Goal: Task Accomplishment & Management: Manage account settings

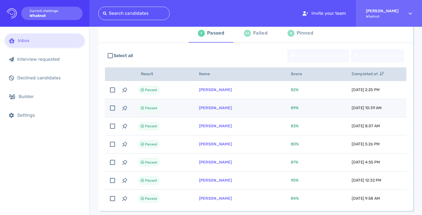
scroll to position [28, 0]
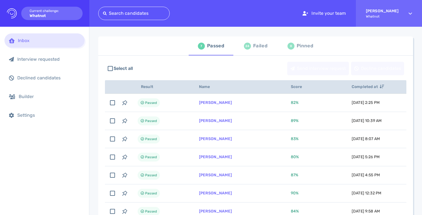
click at [251, 43] on div "24 Failed" at bounding box center [255, 46] width 23 height 16
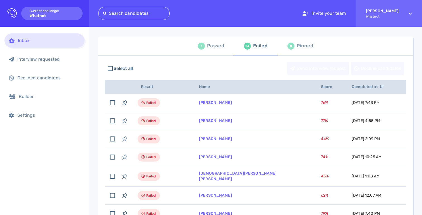
scroll to position [97, 0]
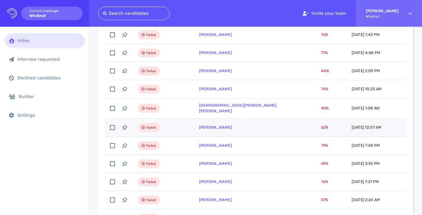
click at [204, 130] on td "Jakob Perez" at bounding box center [253, 128] width 122 height 18
click at [204, 130] on td "[PERSON_NAME]" at bounding box center [253, 128] width 122 height 18
checkbox input "false"
click at [206, 125] on link "[PERSON_NAME]" at bounding box center [215, 127] width 33 height 5
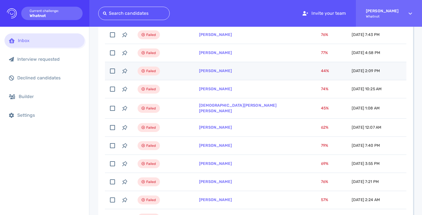
scroll to position [0, 0]
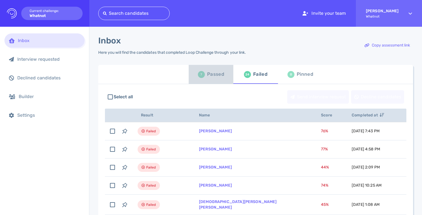
click at [209, 76] on div "Passed" at bounding box center [215, 74] width 17 height 8
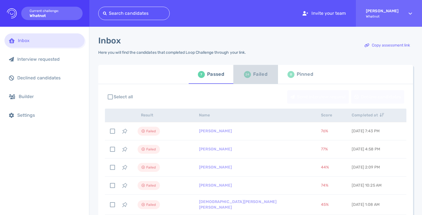
click at [253, 76] on div "Failed" at bounding box center [260, 74] width 14 height 8
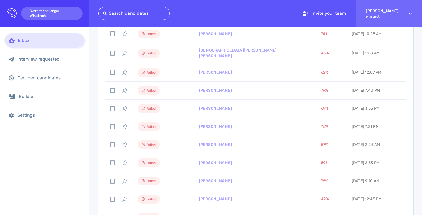
scroll to position [156, 0]
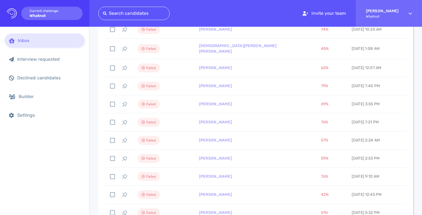
click at [257, 156] on div "Select all Send interview request Decline candidates Result Name Score Complete…" at bounding box center [255, 167] width 315 height 479
click at [207, 157] on div "Select all Send interview request Decline candidates Result Name Score Complete…" at bounding box center [255, 167] width 315 height 479
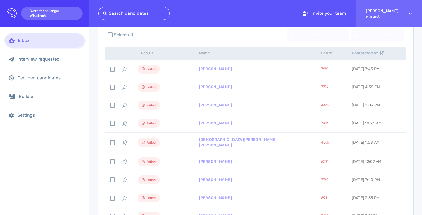
scroll to position [0, 0]
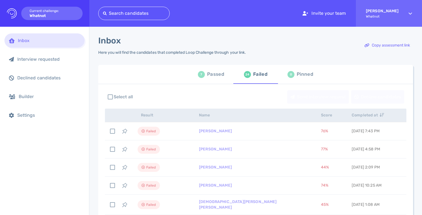
click at [208, 76] on div "Passed" at bounding box center [215, 74] width 17 height 8
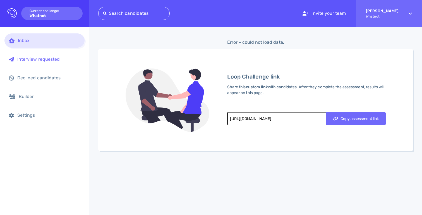
click at [23, 66] on div "Interview requested" at bounding box center [44, 59] width 80 height 14
click at [30, 37] on div "Inbox" at bounding box center [44, 40] width 80 height 14
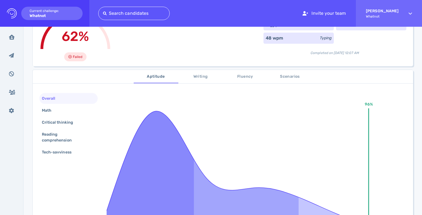
scroll to position [54, 0]
click at [61, 109] on div "Math" at bounding box center [68, 110] width 58 height 11
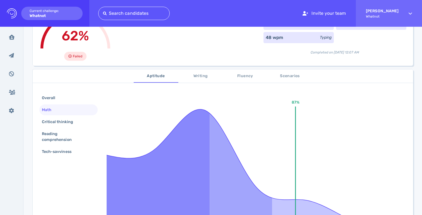
scroll to position [123, 0]
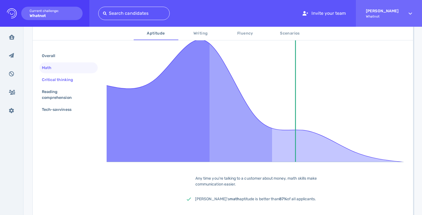
click at [58, 81] on div "Critical thinking" at bounding box center [60, 80] width 39 height 8
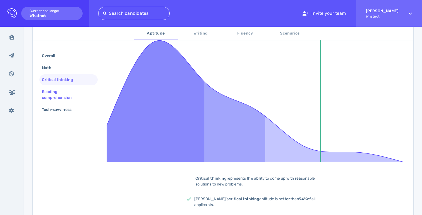
click at [55, 88] on div "Reading comprehension" at bounding box center [68, 94] width 58 height 17
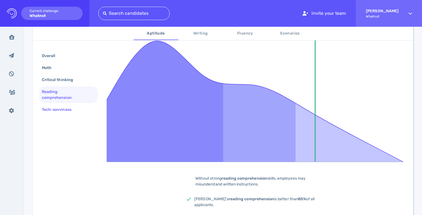
click at [54, 112] on div "Tech-savviness" at bounding box center [59, 110] width 37 height 8
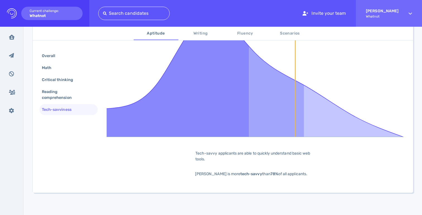
scroll to position [59, 0]
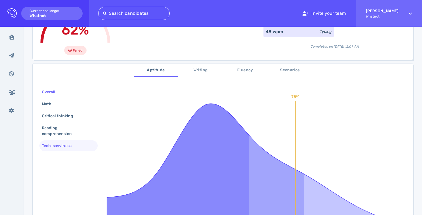
click at [45, 94] on div "Overall" at bounding box center [51, 92] width 21 height 8
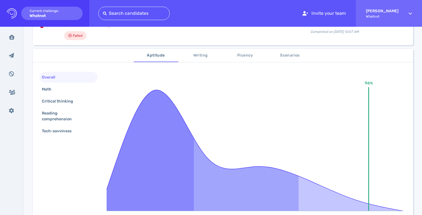
scroll to position [76, 0]
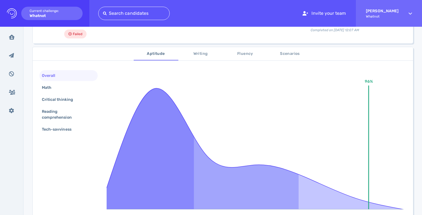
click at [289, 55] on span "Scenarios" at bounding box center [290, 53] width 38 height 7
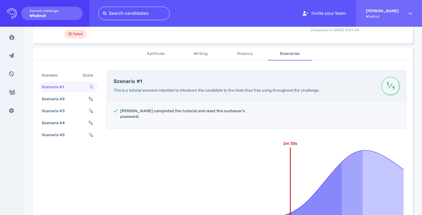
scroll to position [138, 0]
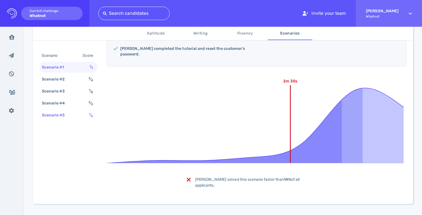
click at [64, 112] on div "Scenario #5" at bounding box center [56, 115] width 31 height 8
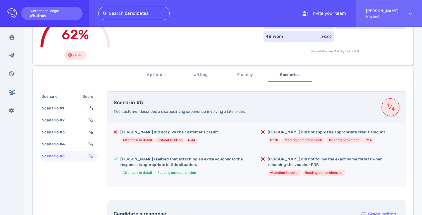
scroll to position [49, 0]
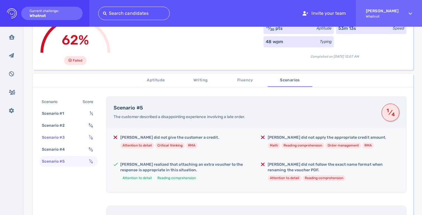
click at [86, 137] on div "Scenario #3 7 ⁄ 8" at bounding box center [68, 137] width 58 height 11
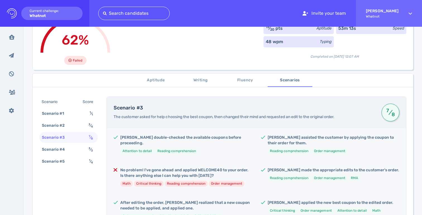
scroll to position [78, 0]
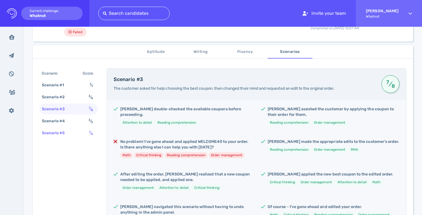
click at [85, 132] on div "Scenario #5 1 ⁄ 4" at bounding box center [68, 133] width 58 height 11
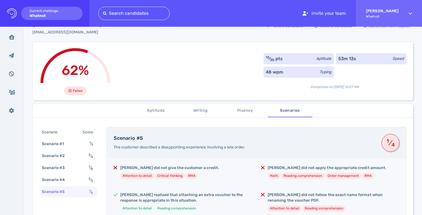
scroll to position [22, 0]
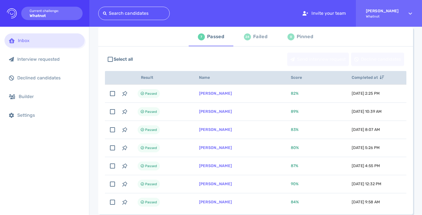
scroll to position [80, 0]
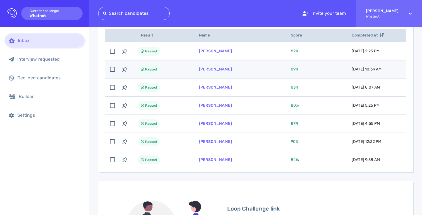
click at [183, 78] on td "Passed" at bounding box center [161, 70] width 61 height 18
checkbox input "false"
click at [211, 69] on link "Daniel Hoidal" at bounding box center [215, 69] width 33 height 5
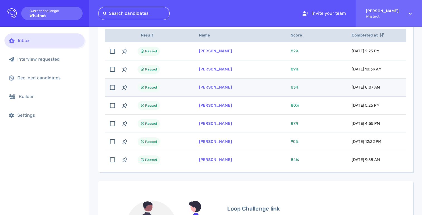
scroll to position [0, 0]
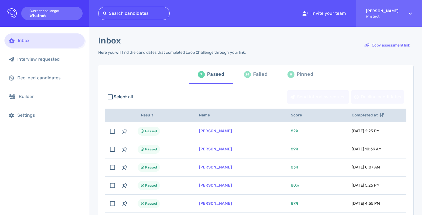
click at [255, 71] on div "Failed" at bounding box center [260, 74] width 14 height 8
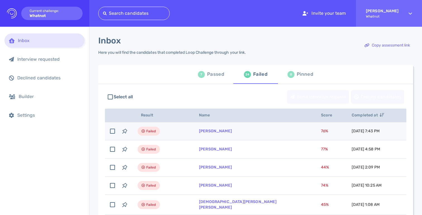
scroll to position [168, 0]
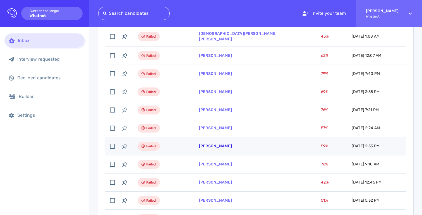
click at [220, 145] on link "[PERSON_NAME]" at bounding box center [215, 146] width 33 height 5
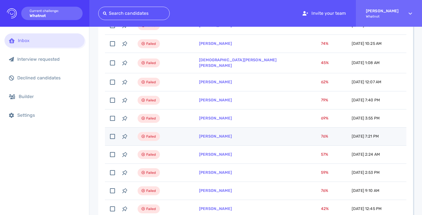
scroll to position [139, 0]
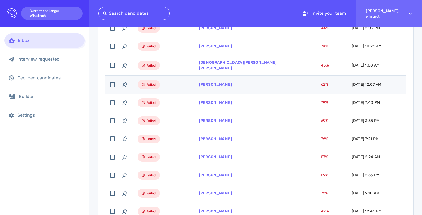
click at [194, 82] on td "[PERSON_NAME]" at bounding box center [253, 85] width 122 height 18
click at [209, 82] on link "[PERSON_NAME]" at bounding box center [215, 84] width 33 height 5
click at [111, 85] on input "checkbox" at bounding box center [112, 85] width 12 height 12
checkbox input "false"
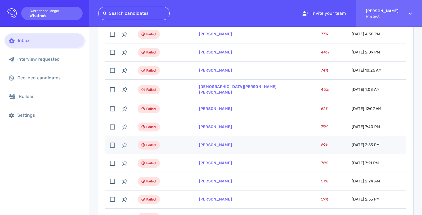
scroll to position [110, 0]
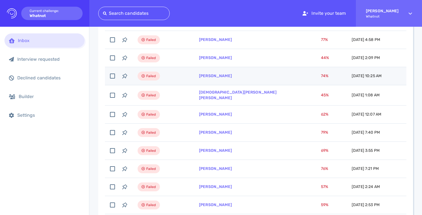
click at [200, 80] on td "Jorge Lopez" at bounding box center [253, 76] width 122 height 18
checkbox input "true"
click at [203, 77] on link "Jorge Lopez" at bounding box center [215, 76] width 33 height 5
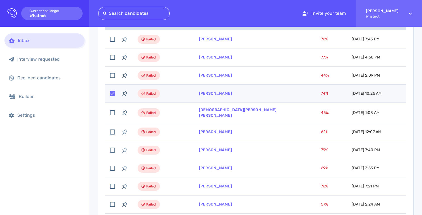
scroll to position [86, 0]
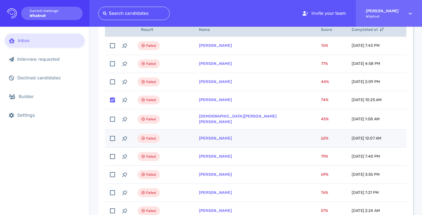
click at [172, 140] on td "Failed" at bounding box center [161, 139] width 61 height 18
checkbox input "true"
click at [211, 136] on link "Jakob Perez" at bounding box center [215, 138] width 33 height 5
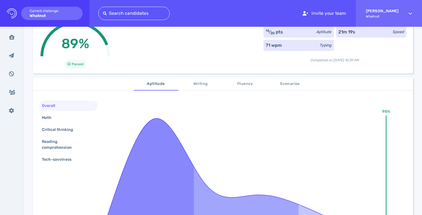
scroll to position [48, 0]
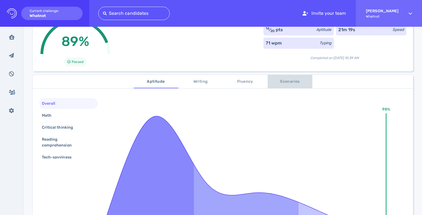
click at [284, 83] on span "Scenarios" at bounding box center [290, 81] width 38 height 7
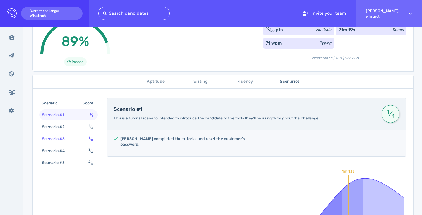
click at [88, 139] on sup "6" at bounding box center [89, 138] width 2 height 4
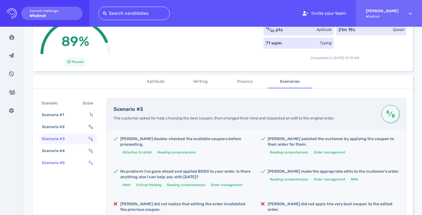
click at [84, 163] on div "Scenario #5 2 ⁄ 4" at bounding box center [68, 163] width 58 height 11
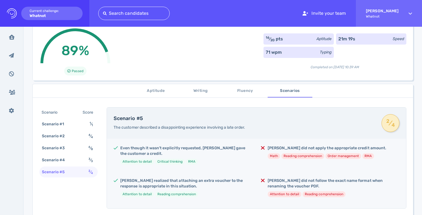
scroll to position [38, 0]
click at [86, 161] on div "Scenario #4 3 ⁄ 3" at bounding box center [68, 160] width 58 height 11
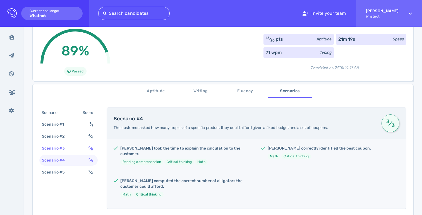
click at [92, 151] on div "6 ⁄ 8" at bounding box center [91, 149] width 9 height 8
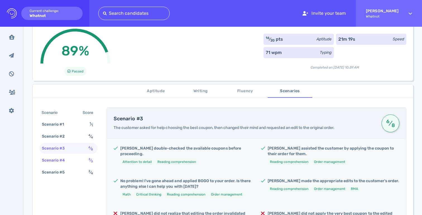
click at [93, 162] on div "3 ⁄ 3" at bounding box center [91, 160] width 9 height 8
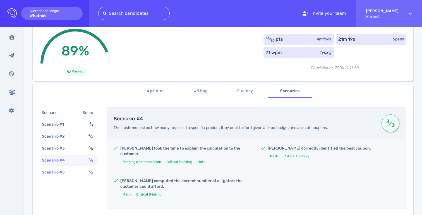
click at [91, 173] on sub "4" at bounding box center [92, 174] width 2 height 4
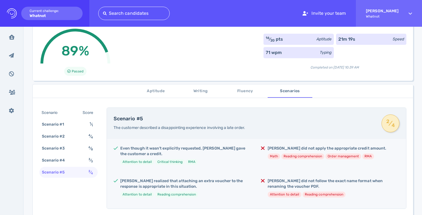
scroll to position [0, 0]
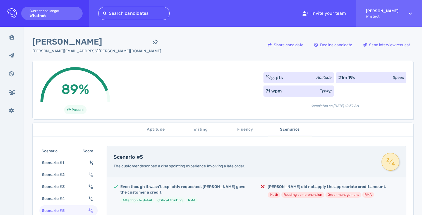
click at [232, 62] on div "89% Passed 16 ⁄ 20 pts Aptitude 21m 19s Speed 71 wpm Typing Completed on August…" at bounding box center [222, 90] width 380 height 59
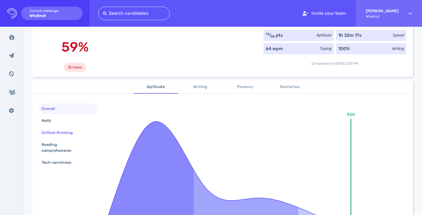
scroll to position [45, 0]
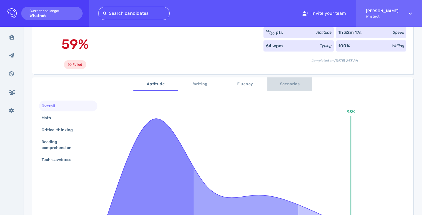
click at [290, 88] on span "Scenarios" at bounding box center [290, 84] width 38 height 7
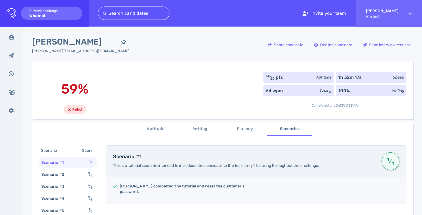
scroll to position [0, 0]
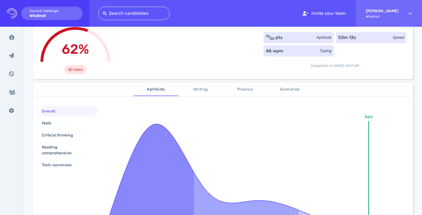
scroll to position [20, 0]
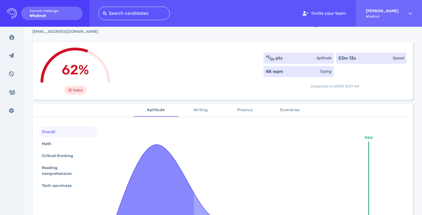
click at [288, 113] on span "Scenarios" at bounding box center [290, 110] width 38 height 7
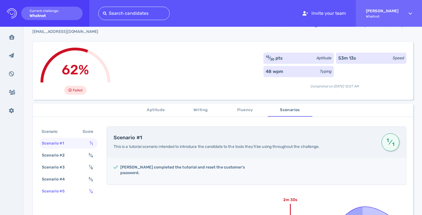
click at [75, 188] on div "Scenario #5 1 ⁄ 4" at bounding box center [68, 191] width 58 height 11
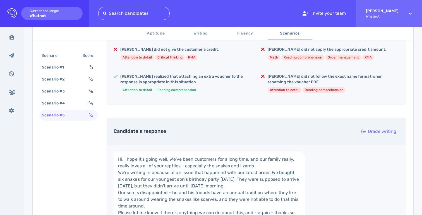
scroll to position [0, 0]
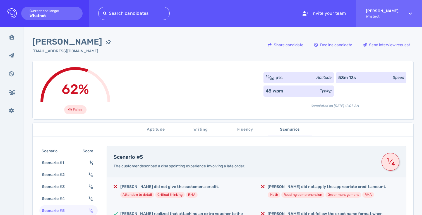
click at [91, 55] on div "Jakob Perez jakobperez16@gmail.com Share candidate Decline candidate Send inter…" at bounding box center [222, 48] width 380 height 25
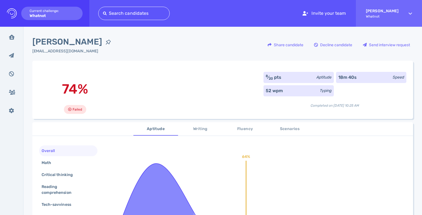
click at [111, 69] on div "74% Failed 8 ⁄ 20 pts Aptitude 18m 40s Speed 52 wpm Typing Completed on [DATE] …" at bounding box center [222, 90] width 380 height 58
